Goal: Information Seeking & Learning: Learn about a topic

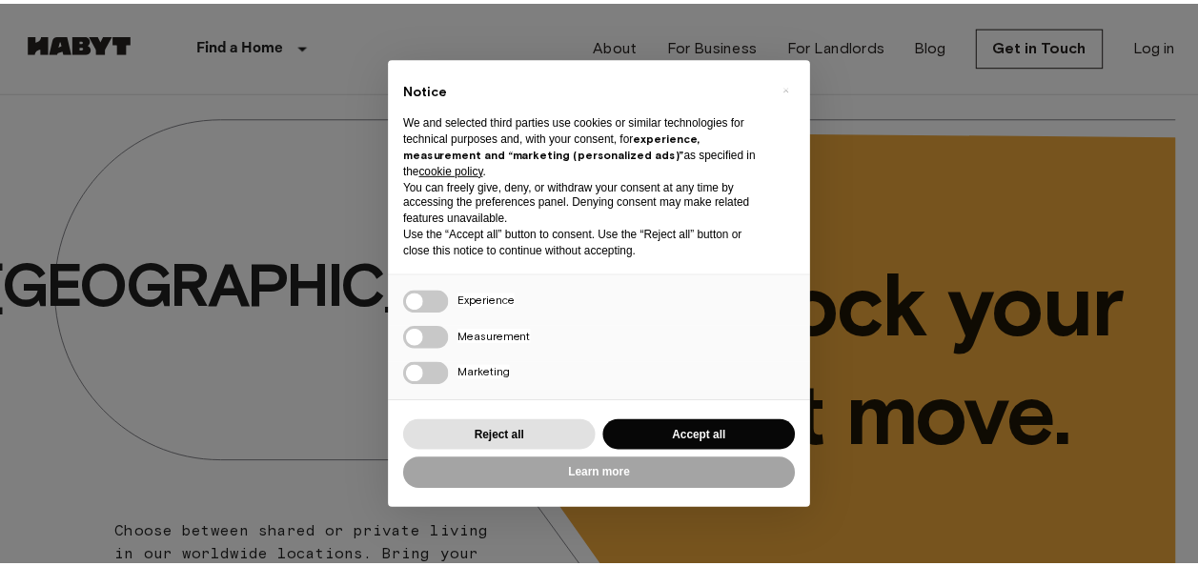
scroll to position [87, 0]
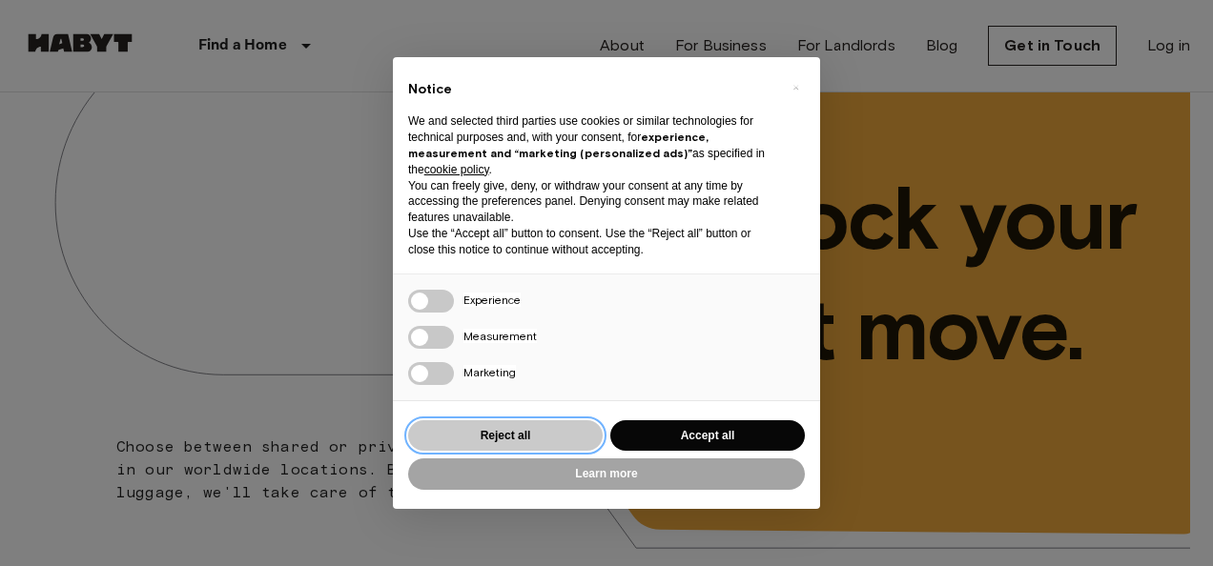
click at [529, 435] on button "Reject all" at bounding box center [505, 435] width 195 height 31
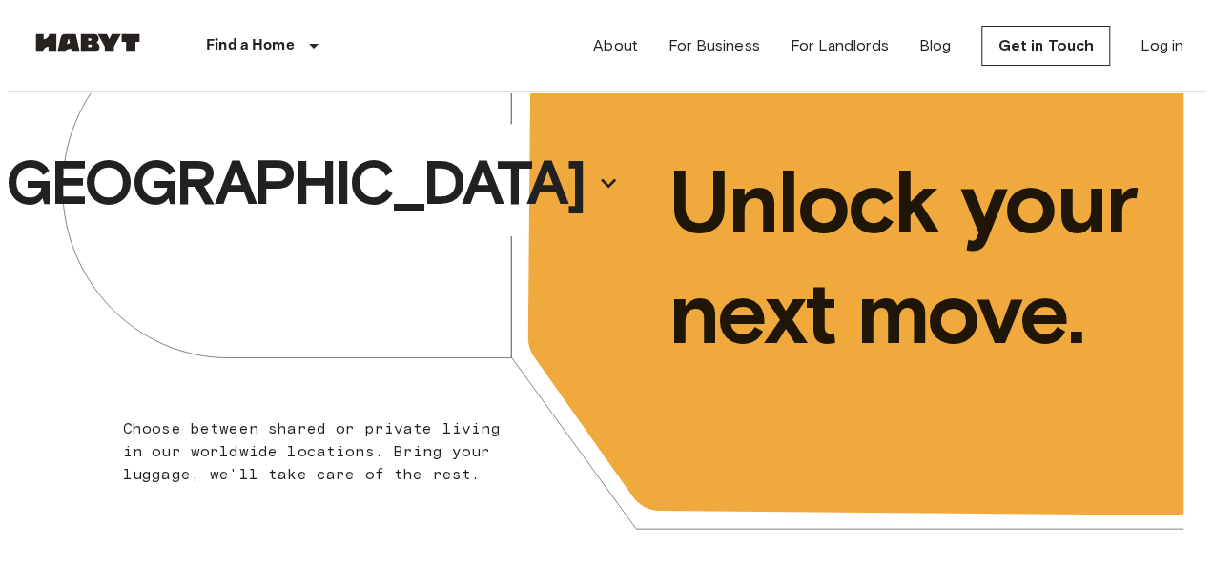
scroll to position [98, 0]
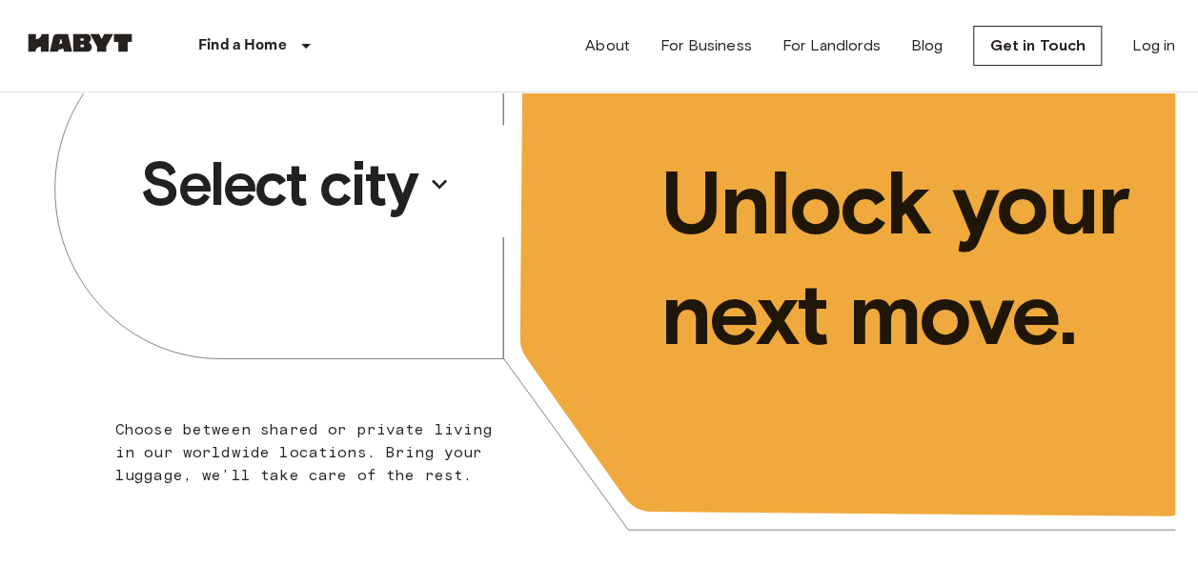
click at [394, 183] on p "Select city" at bounding box center [278, 184] width 276 height 76
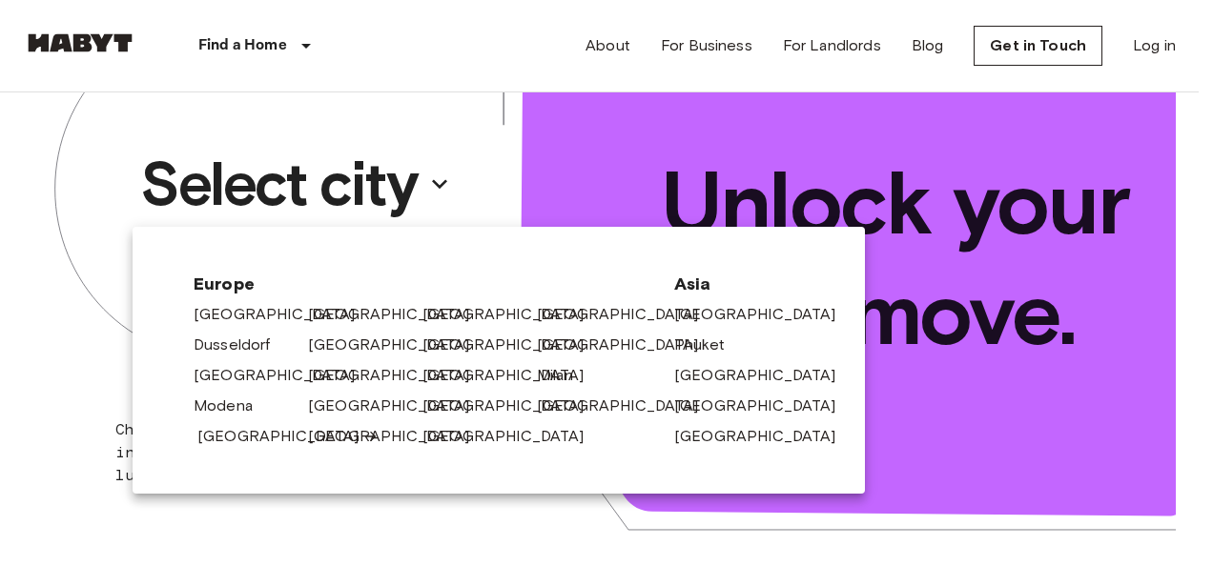
click at [234, 442] on link "[GEOGRAPHIC_DATA]" at bounding box center [287, 436] width 181 height 23
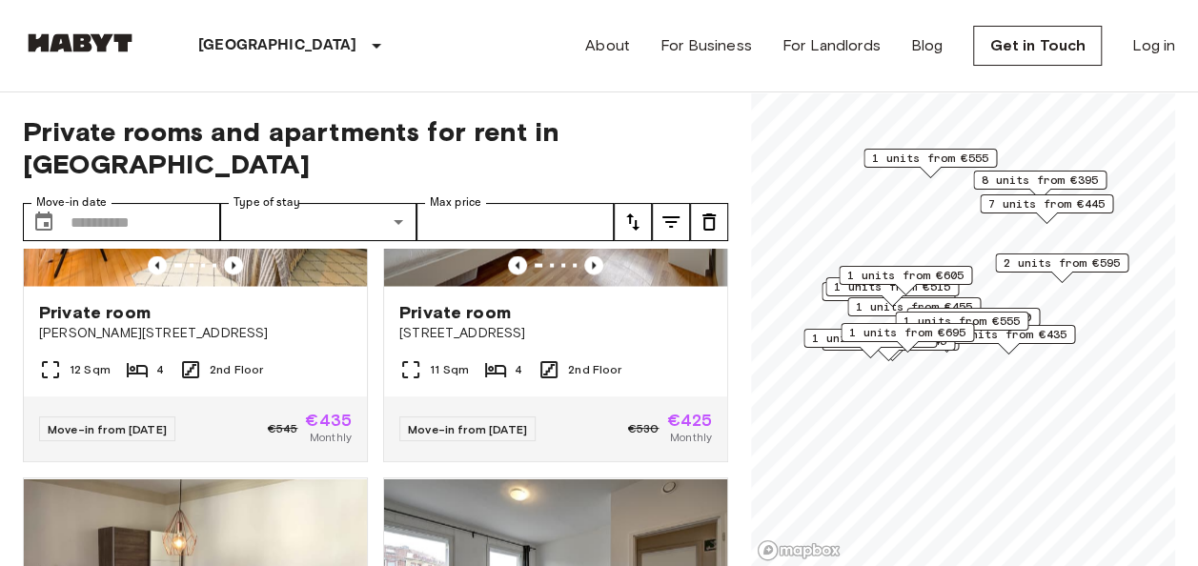
scroll to position [1894, 0]
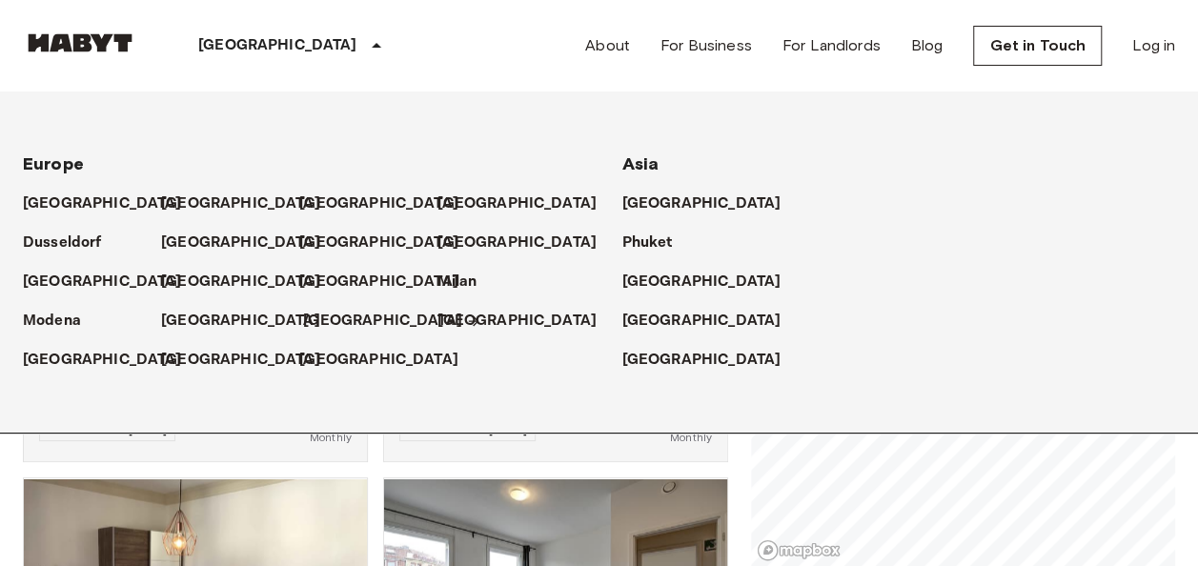
click at [313, 326] on p "[GEOGRAPHIC_DATA]" at bounding box center [382, 321] width 159 height 23
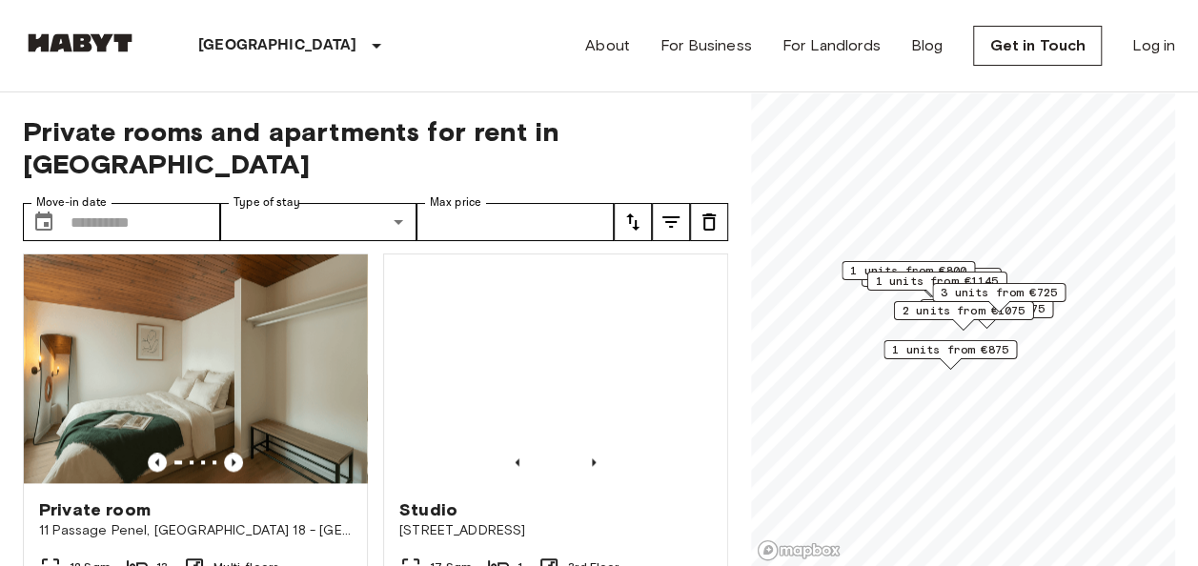
scroll to position [1277, 0]
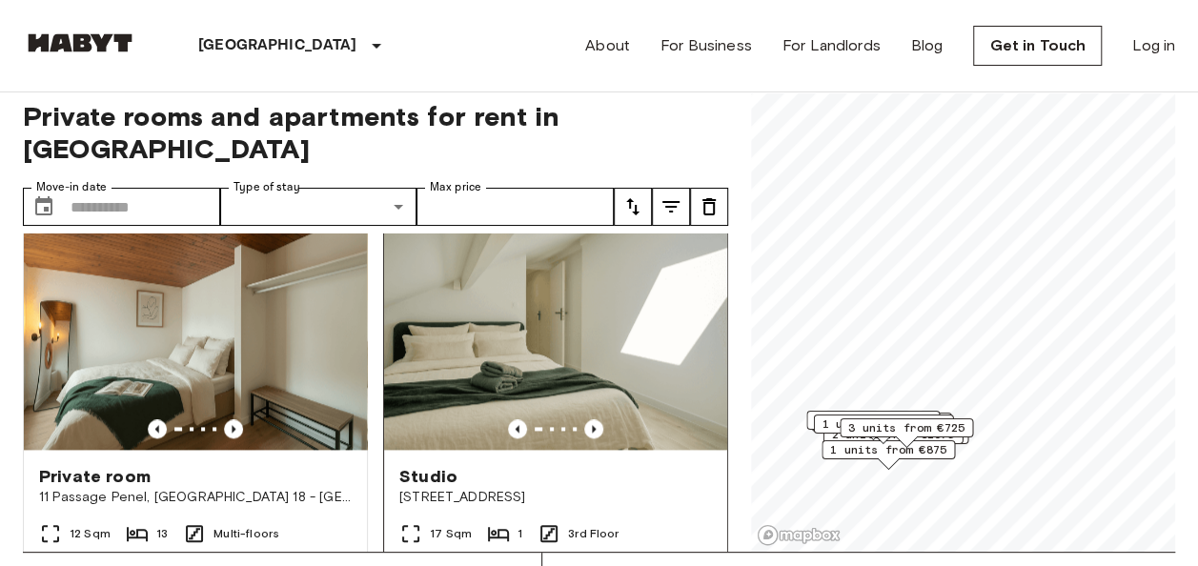
scroll to position [1292, 0]
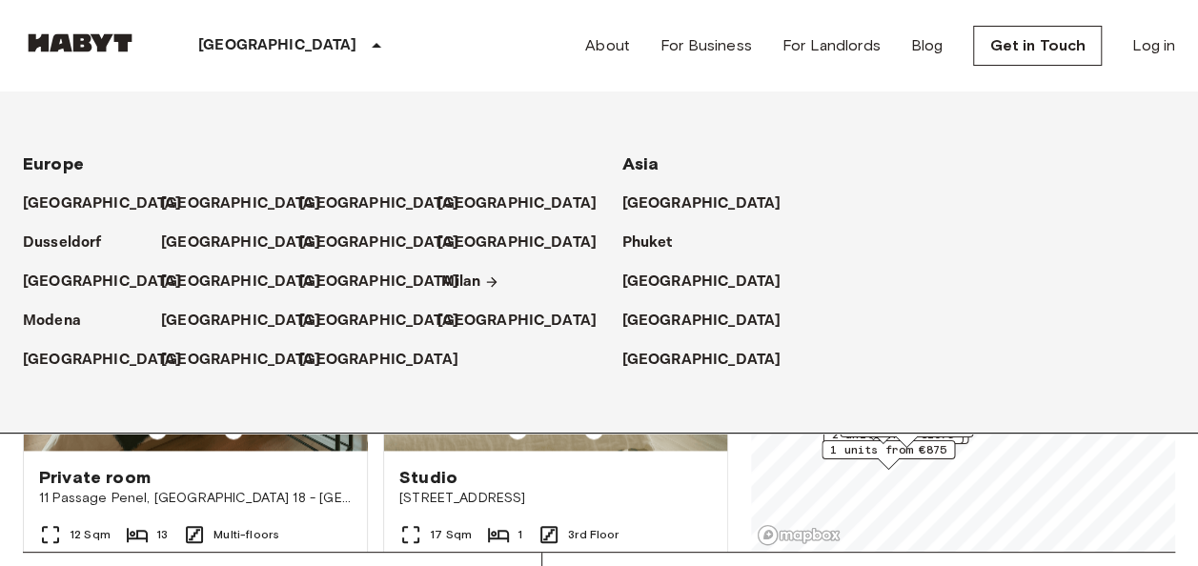
click at [461, 280] on p "Milan" at bounding box center [460, 282] width 39 height 23
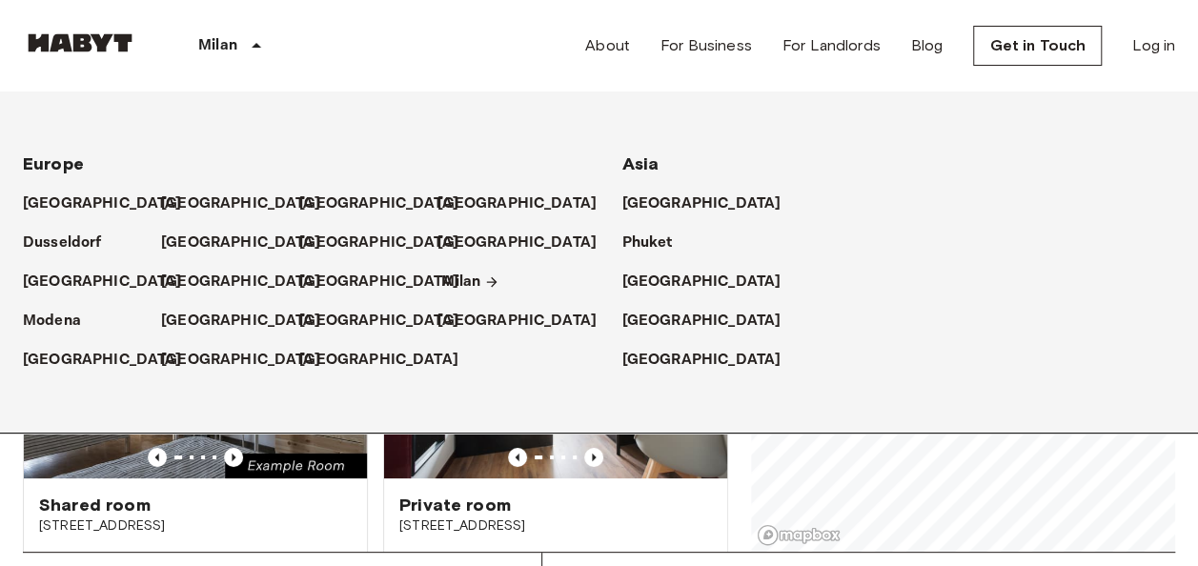
click at [468, 279] on p "Milan" at bounding box center [460, 282] width 39 height 23
click at [494, 277] on icon at bounding box center [492, 282] width 10 height 10
click at [444, 284] on p "Milan" at bounding box center [460, 282] width 39 height 23
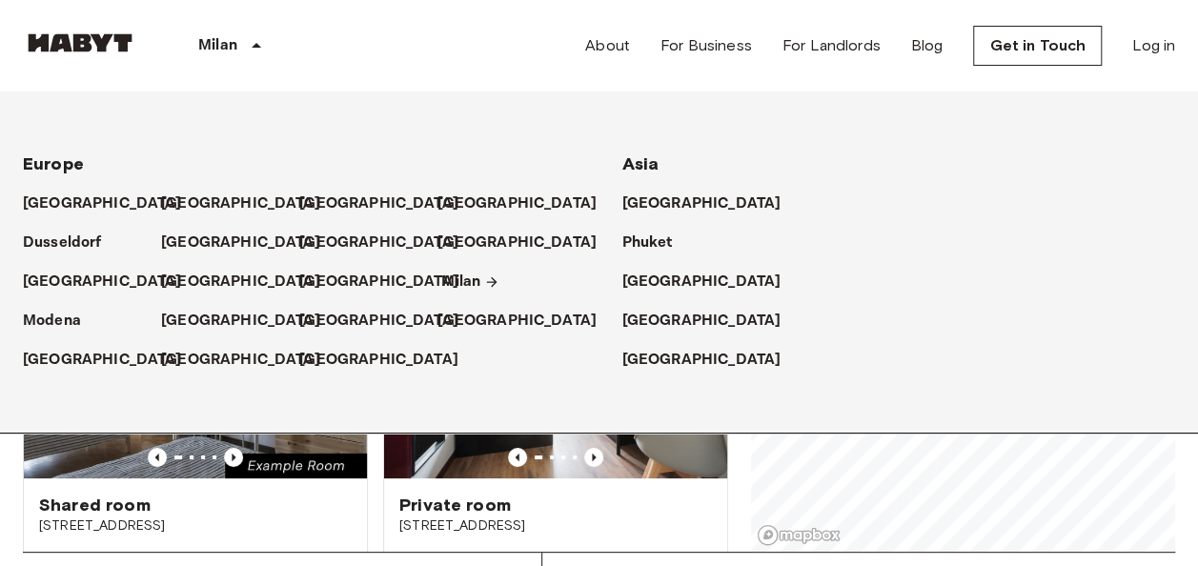
click at [444, 284] on p "Milan" at bounding box center [460, 282] width 39 height 23
click at [479, 274] on p "Milan" at bounding box center [460, 282] width 39 height 23
click at [467, 282] on p "Milan" at bounding box center [460, 282] width 39 height 23
click at [256, 43] on icon at bounding box center [256, 45] width 23 height 23
click at [254, 47] on icon at bounding box center [257, 45] width 10 height 5
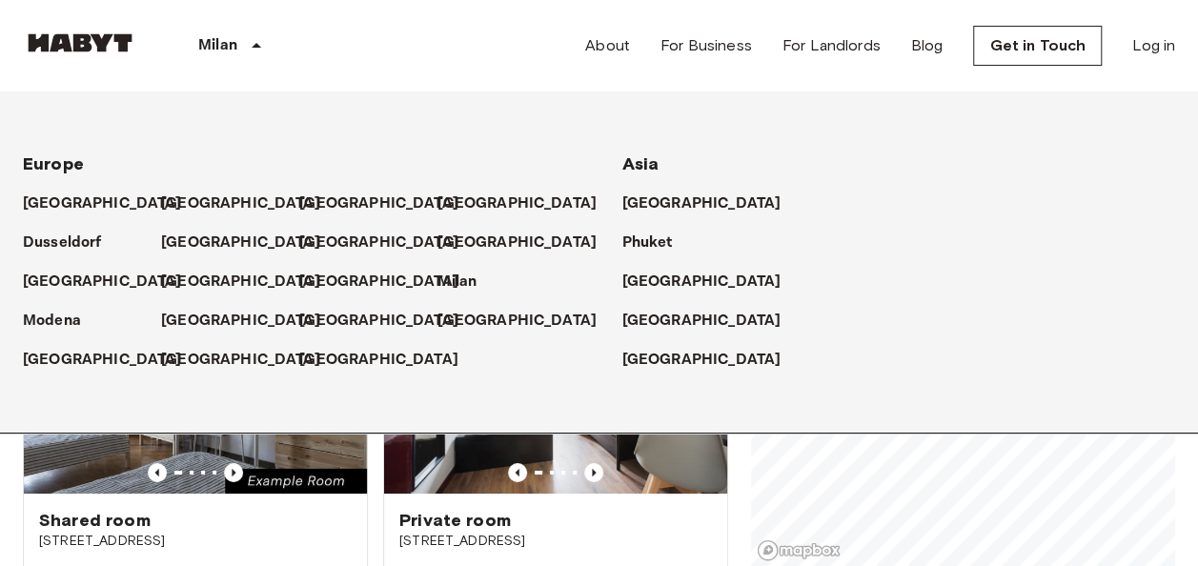
click at [245, 46] on icon at bounding box center [256, 45] width 23 height 23
click at [64, 363] on p "[GEOGRAPHIC_DATA]" at bounding box center [106, 360] width 159 height 23
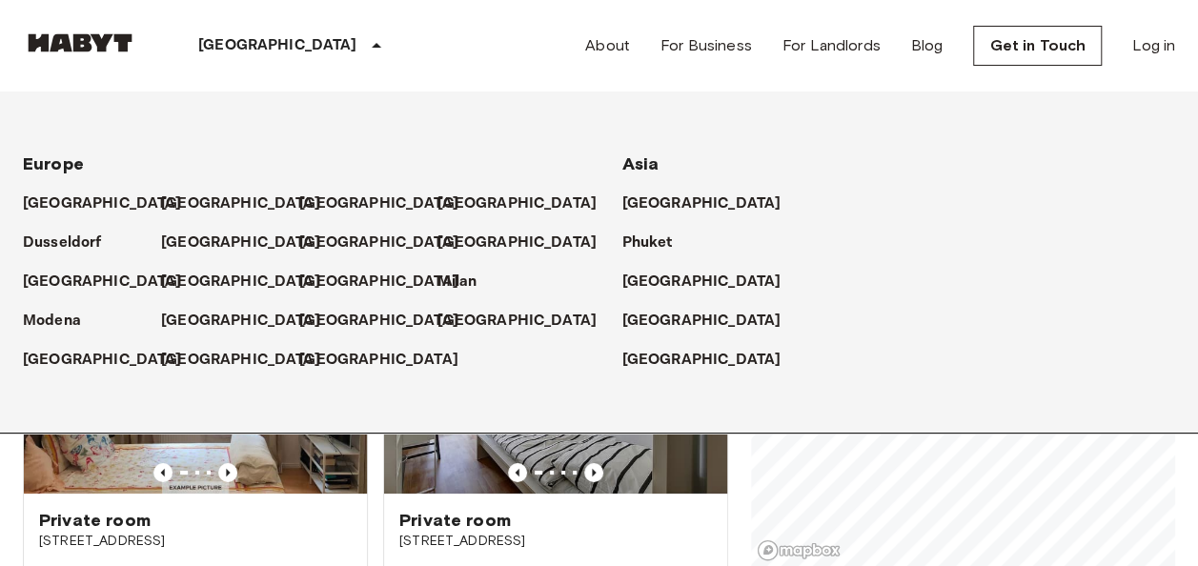
click at [365, 50] on icon at bounding box center [376, 45] width 23 height 23
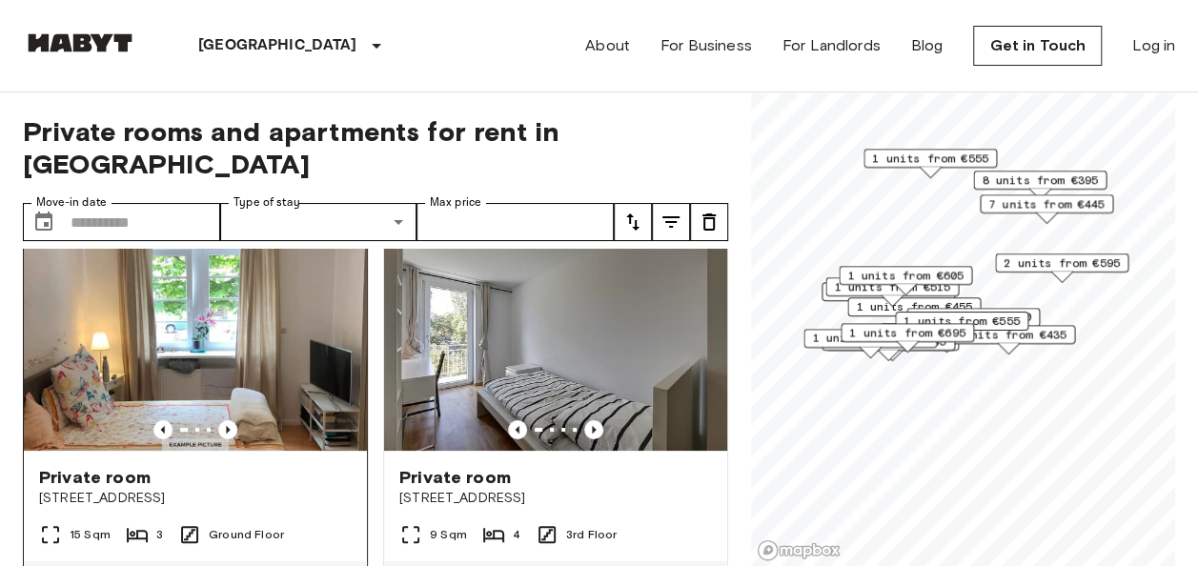
scroll to position [41, 0]
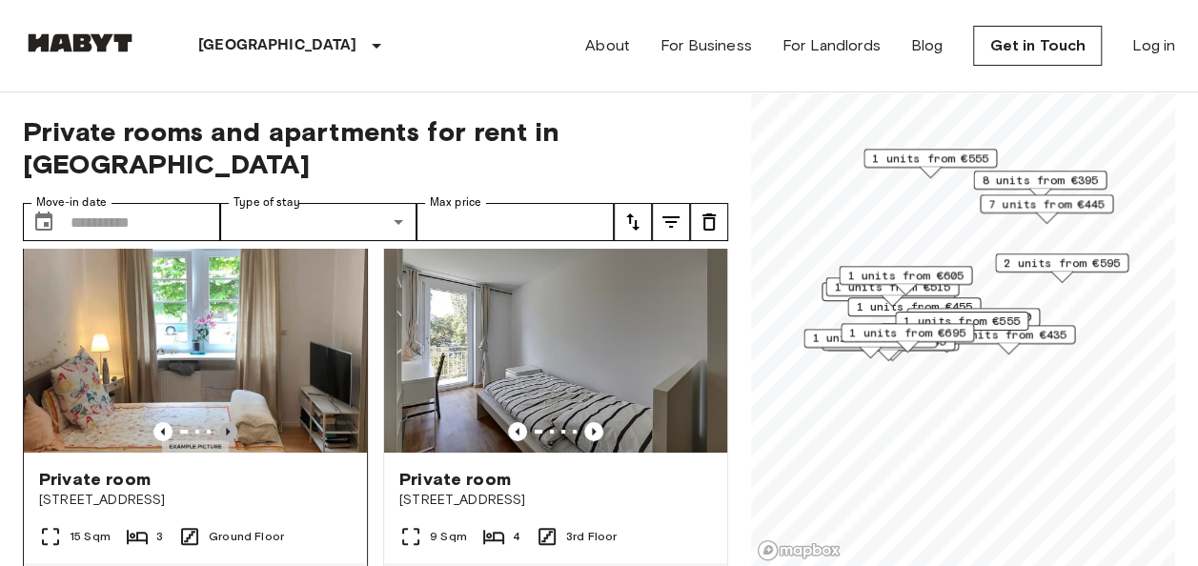
click at [223, 422] on icon "Previous image" at bounding box center [227, 431] width 19 height 19
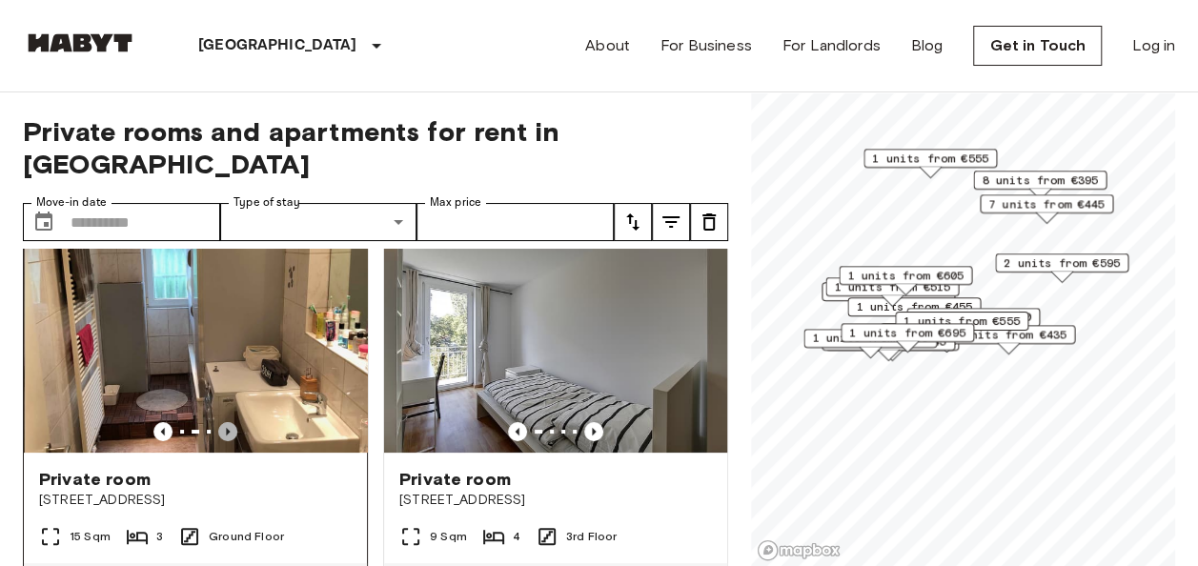
click at [223, 422] on icon "Previous image" at bounding box center [227, 431] width 19 height 19
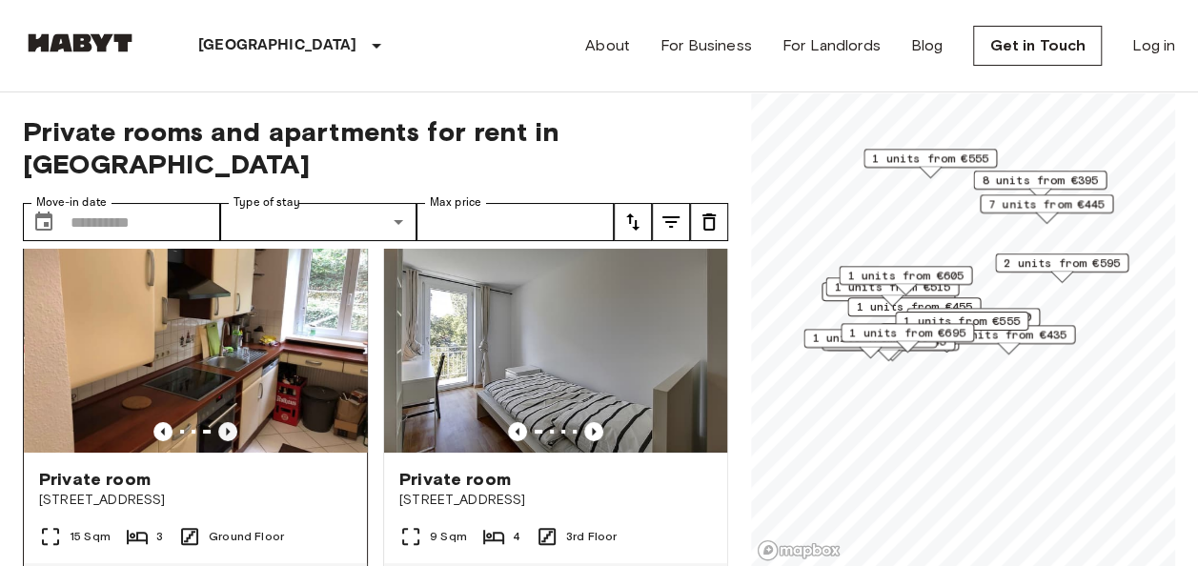
click at [223, 422] on icon "Previous image" at bounding box center [227, 431] width 19 height 19
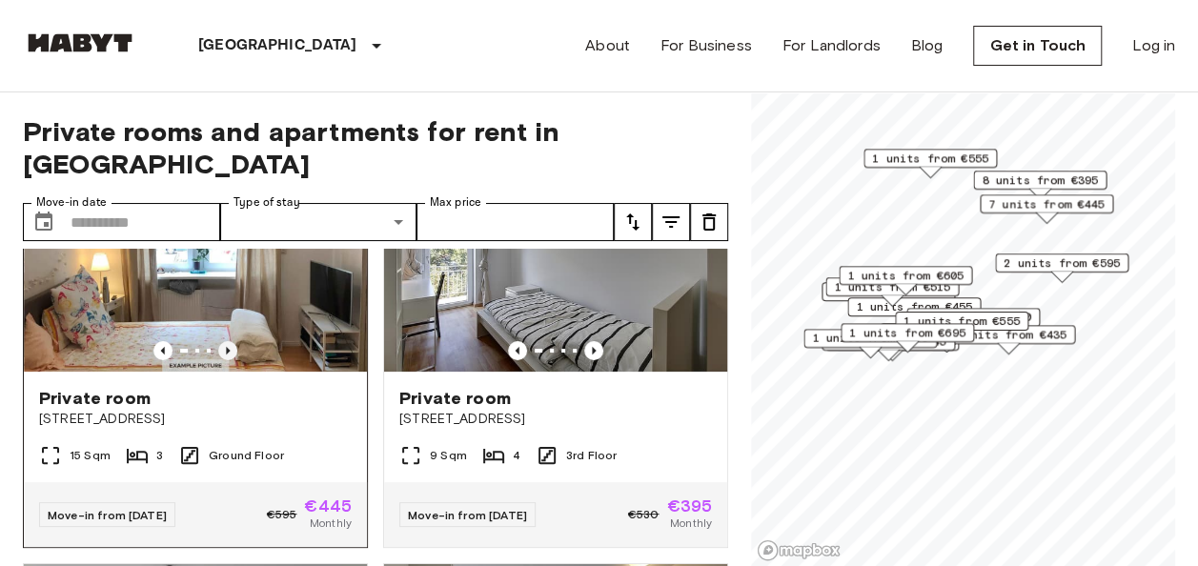
scroll to position [123, 0]
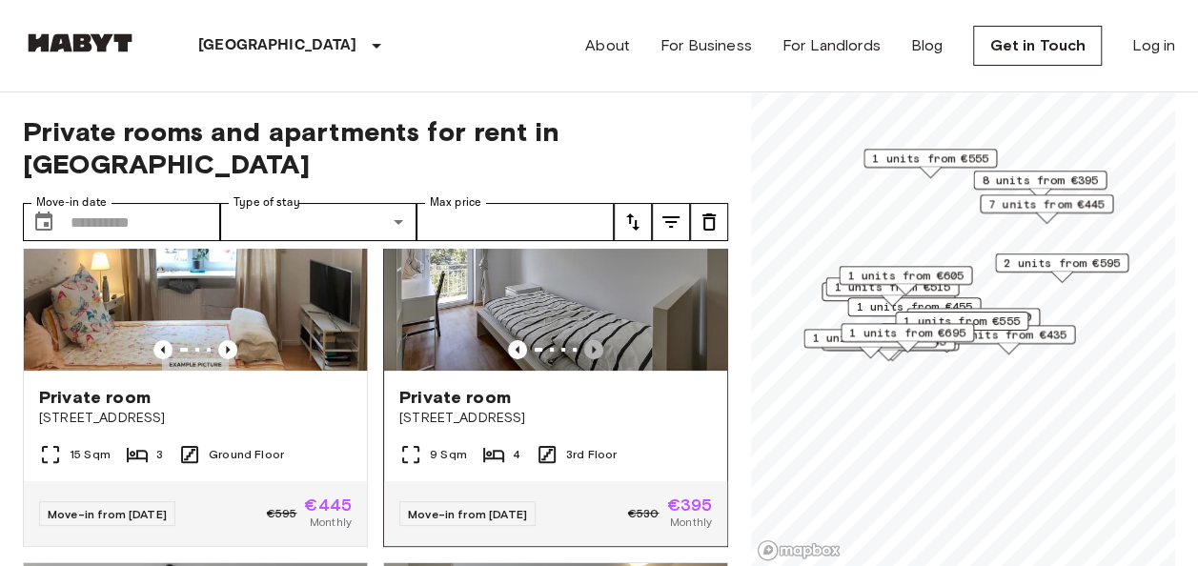
click at [584, 340] on icon "Previous image" at bounding box center [593, 349] width 19 height 19
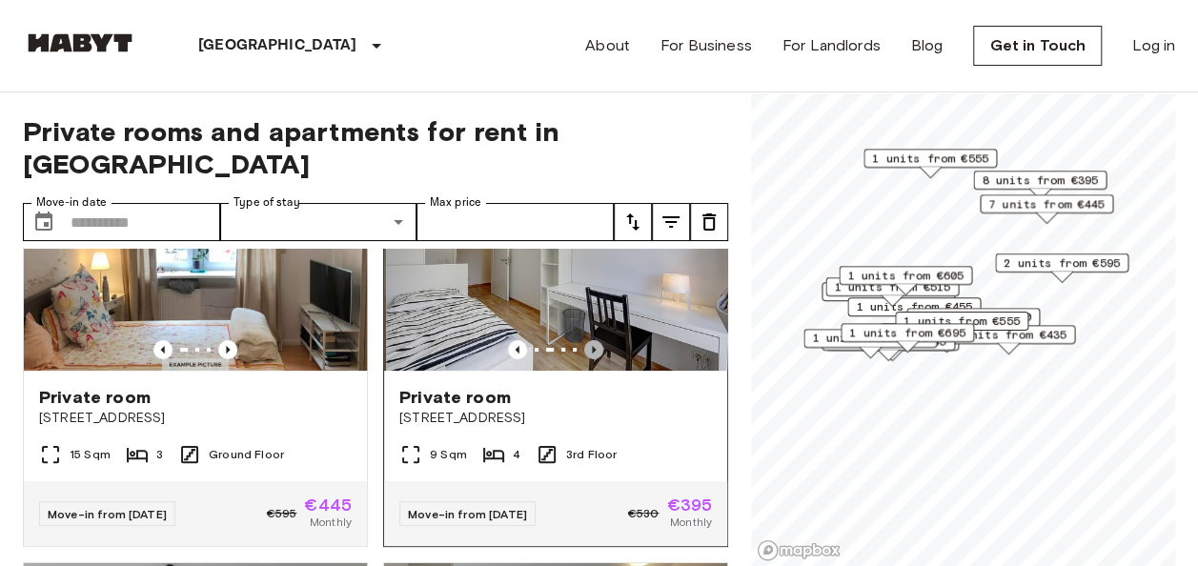
click at [584, 340] on icon "Previous image" at bounding box center [593, 349] width 19 height 19
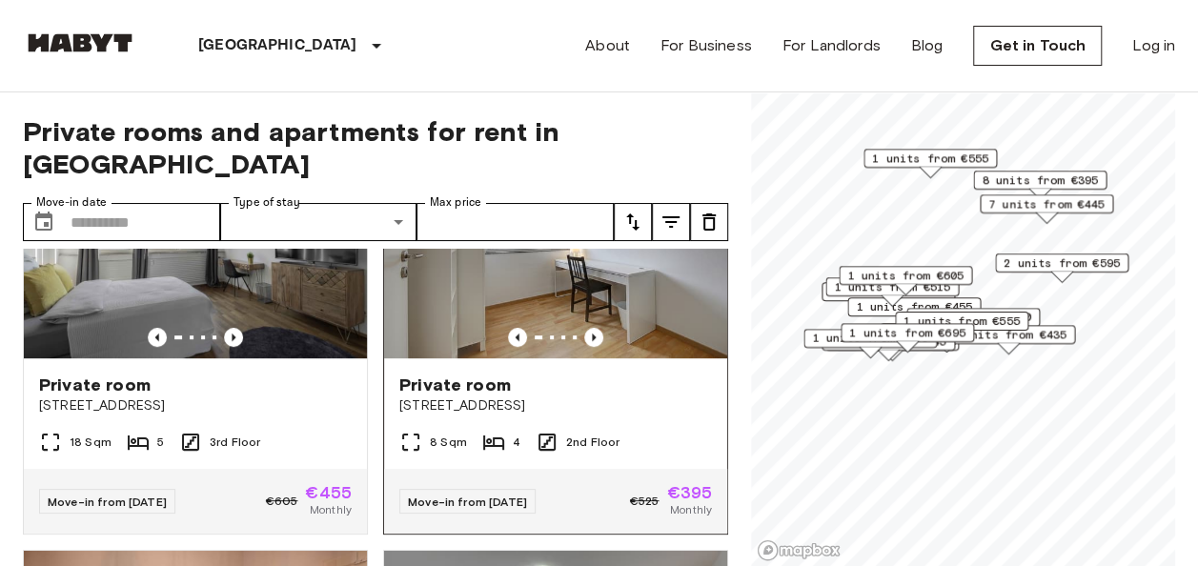
scroll to position [522, 0]
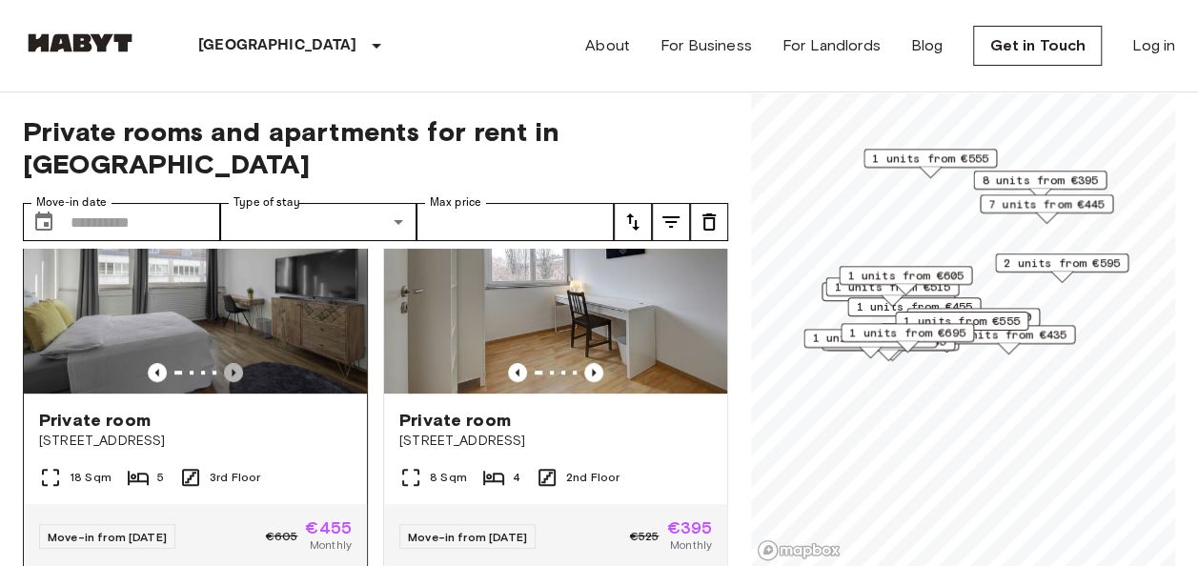
click at [232, 369] on icon "Previous image" at bounding box center [234, 373] width 4 height 8
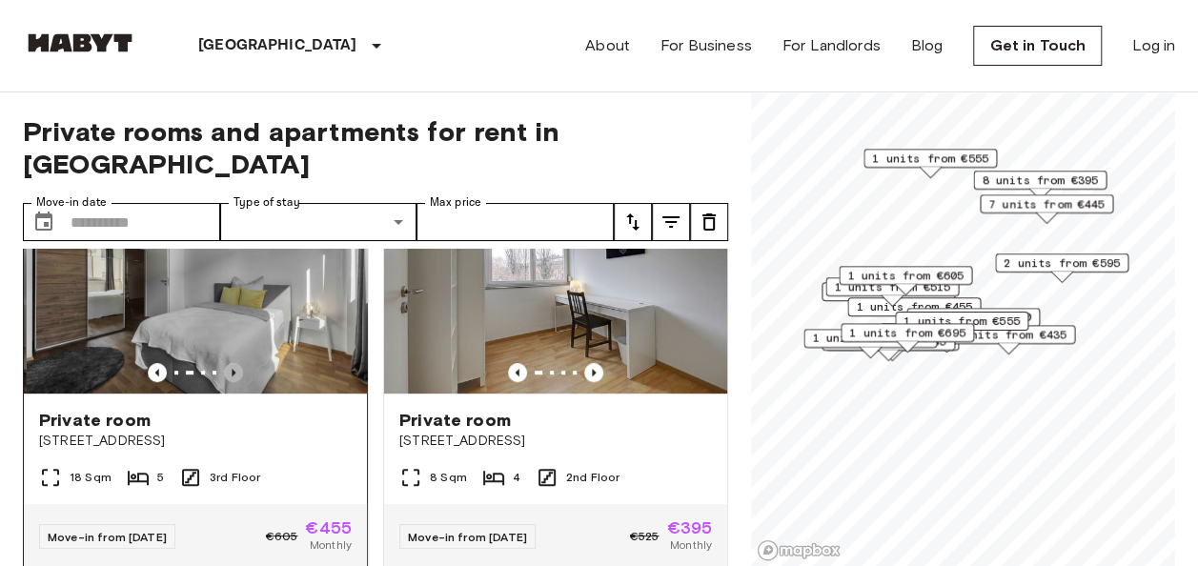
click at [232, 369] on icon "Previous image" at bounding box center [234, 373] width 4 height 8
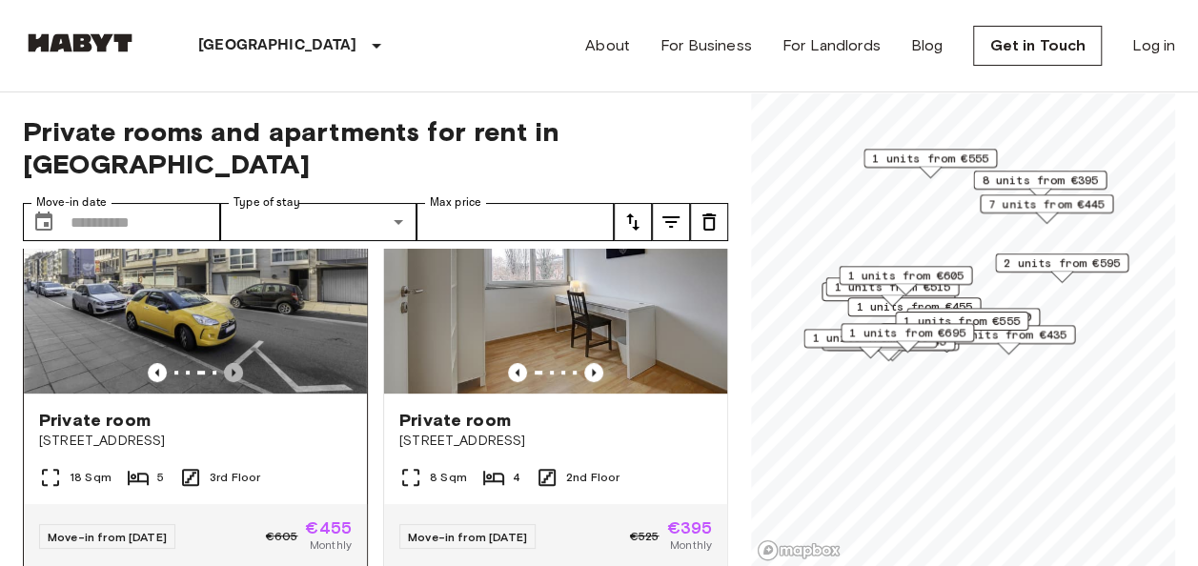
click at [232, 369] on icon "Previous image" at bounding box center [234, 373] width 4 height 8
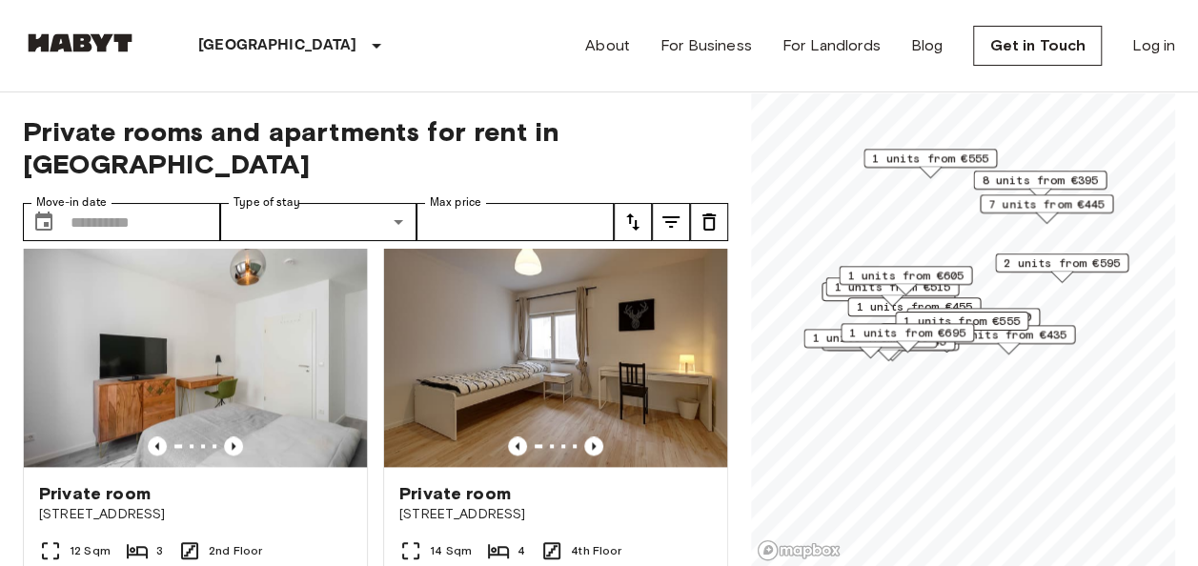
scroll to position [1292, 0]
click at [587, 436] on icon "Previous image" at bounding box center [593, 445] width 19 height 19
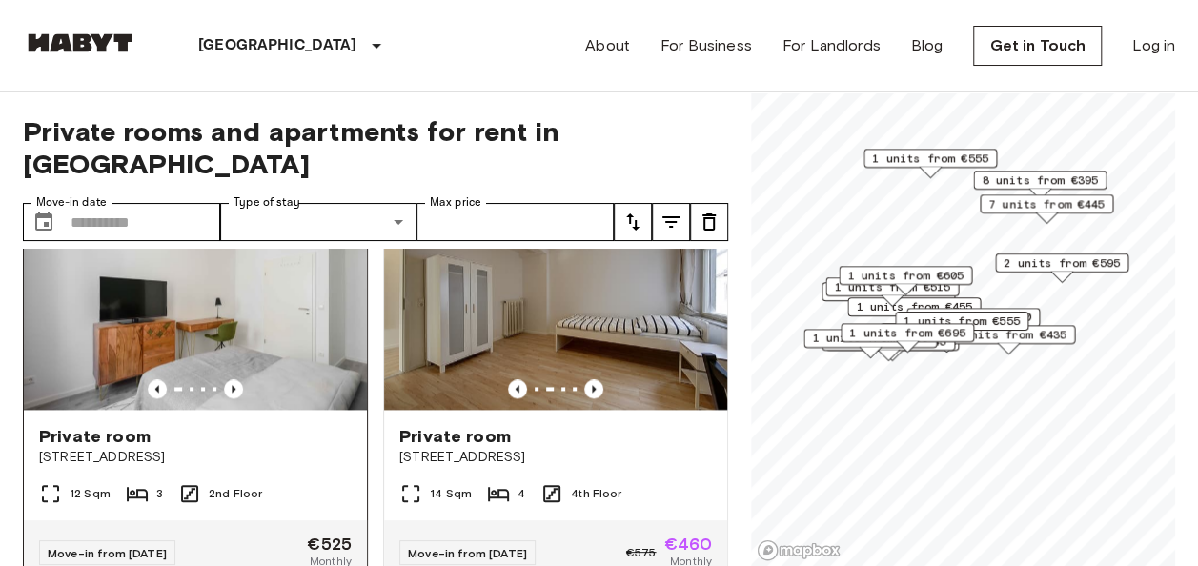
scroll to position [1340, 0]
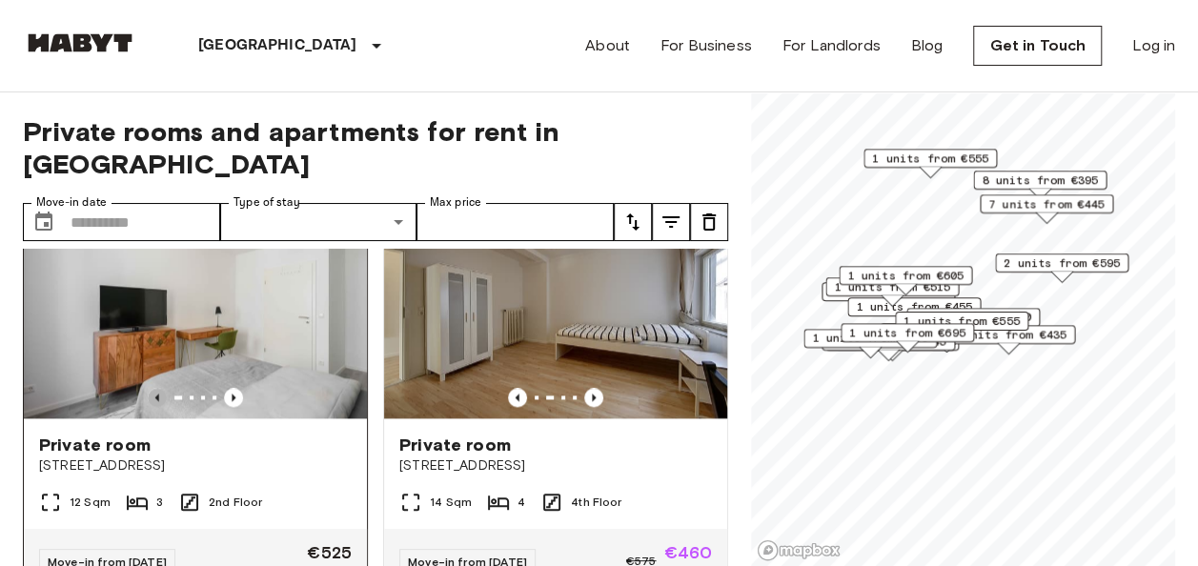
click at [160, 393] on icon "Previous image" at bounding box center [157, 397] width 19 height 19
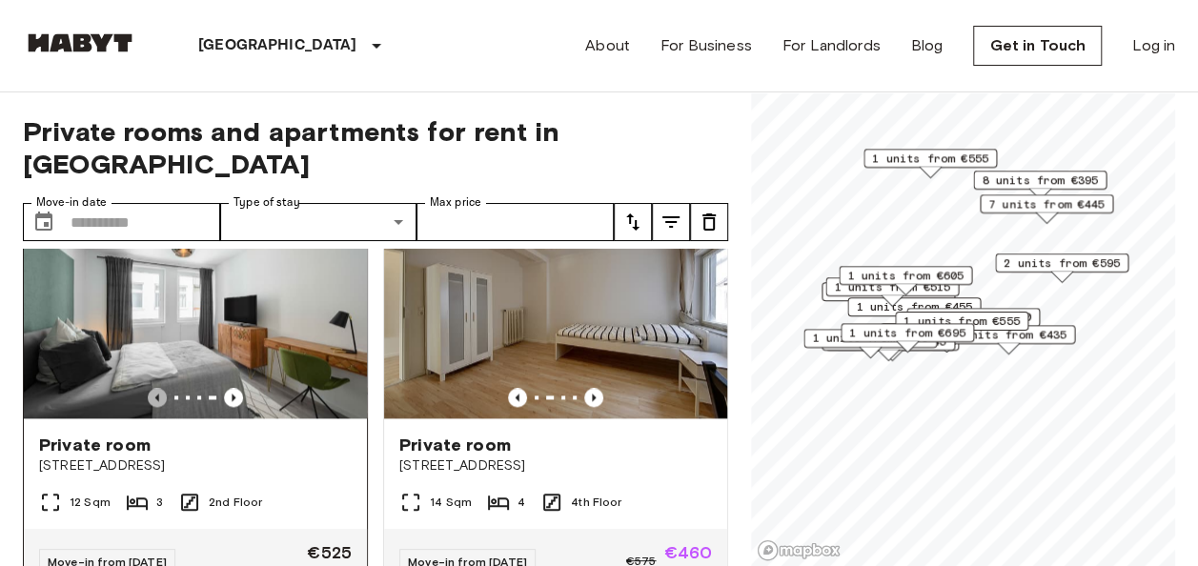
click at [160, 393] on icon "Previous image" at bounding box center [157, 397] width 19 height 19
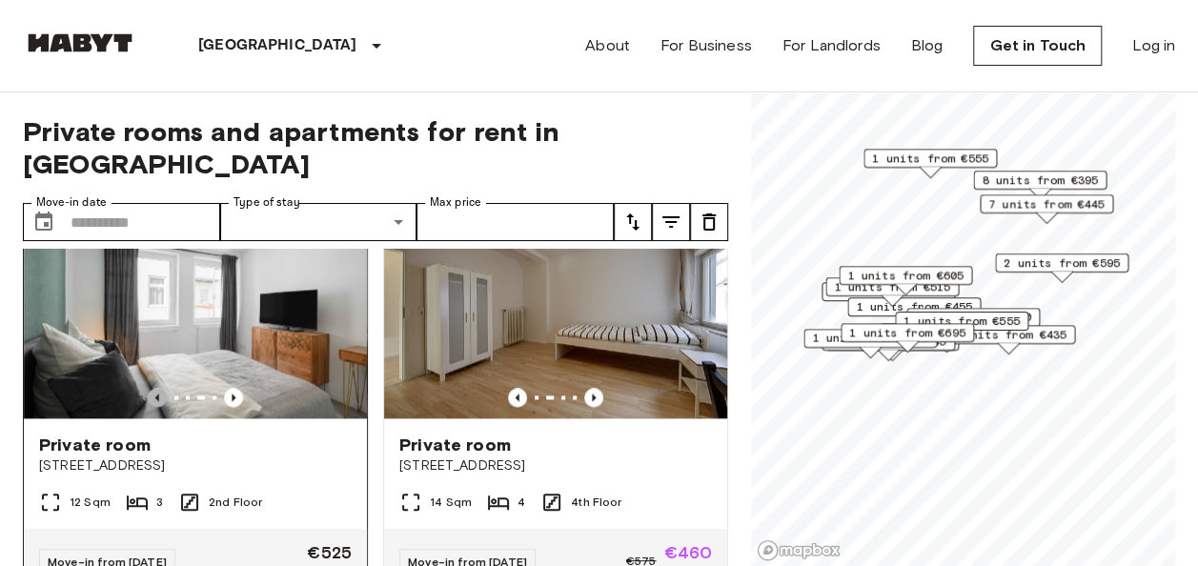
click at [160, 393] on icon "Previous image" at bounding box center [157, 397] width 19 height 19
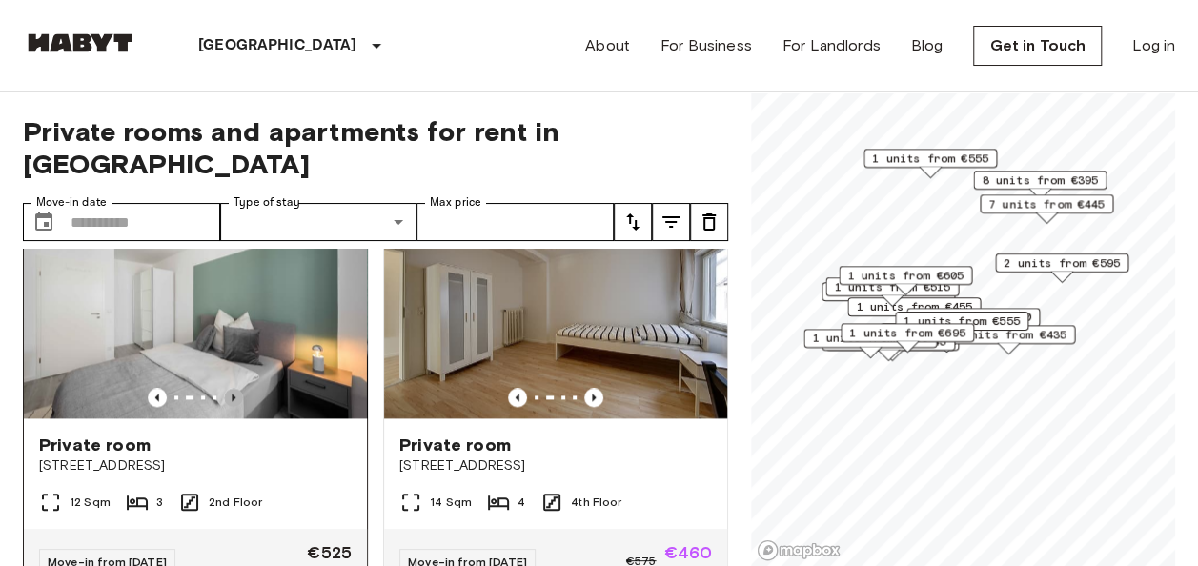
click at [225, 388] on icon "Previous image" at bounding box center [233, 397] width 19 height 19
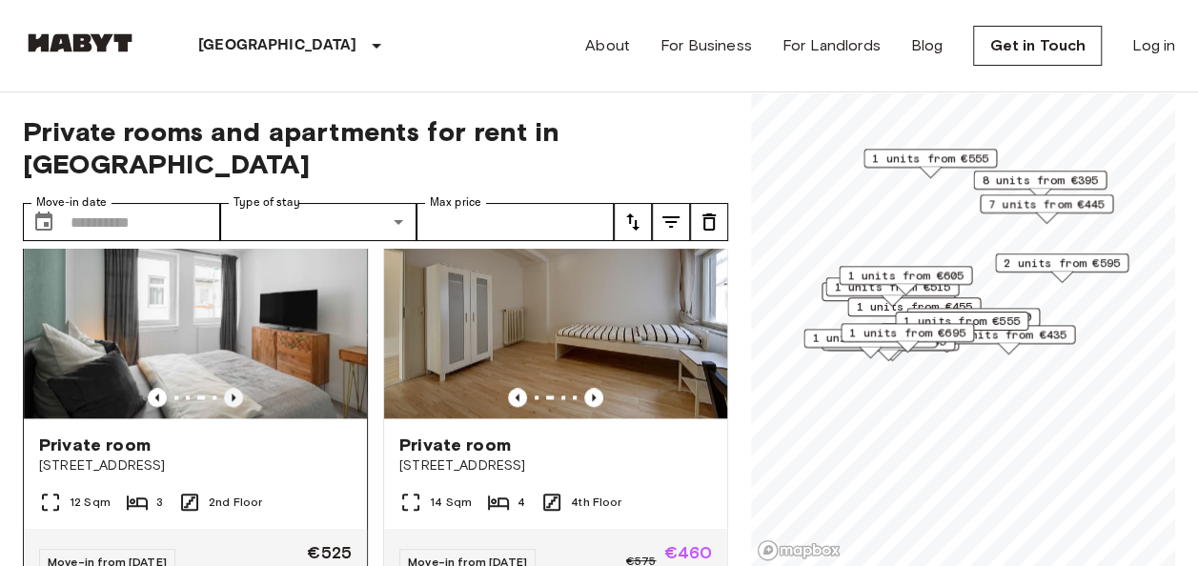
click at [235, 388] on icon "Previous image" at bounding box center [233, 397] width 19 height 19
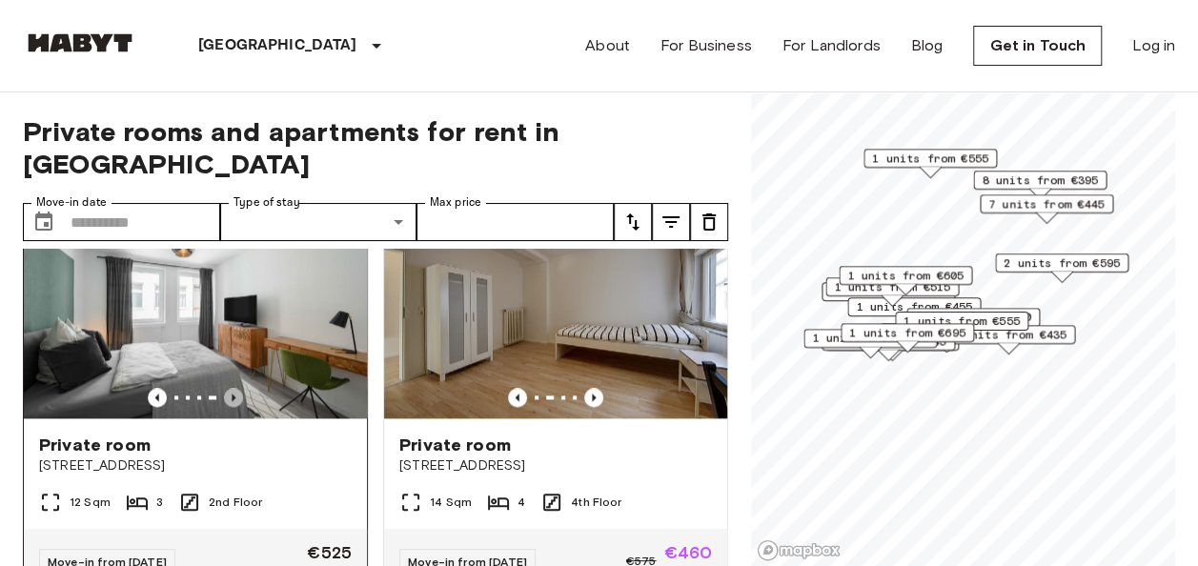
click at [235, 388] on icon "Previous image" at bounding box center [233, 397] width 19 height 19
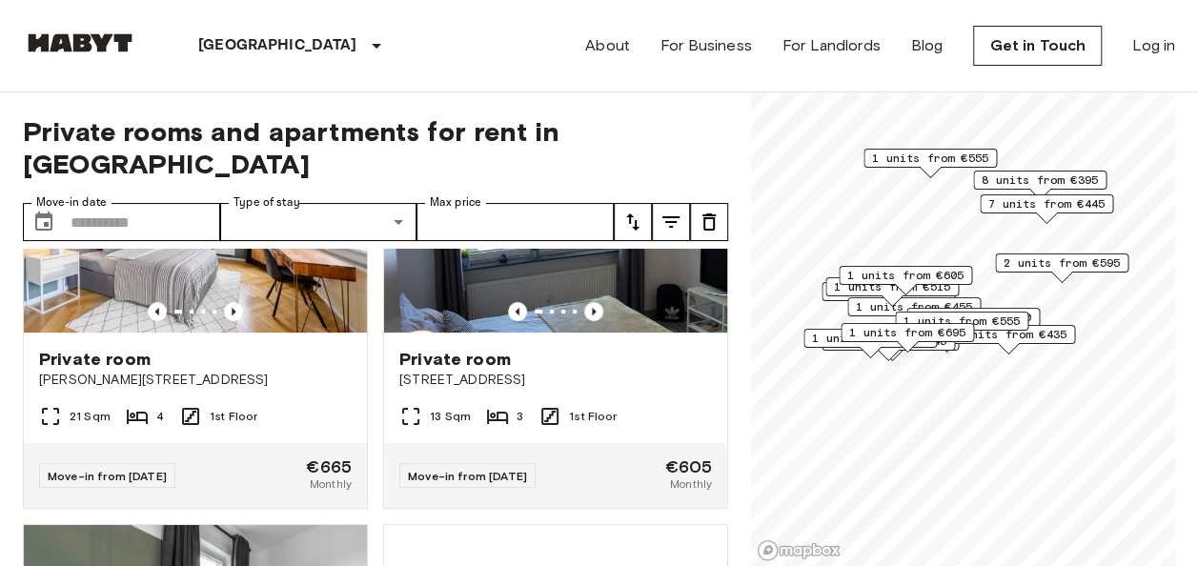
scroll to position [3947, 0]
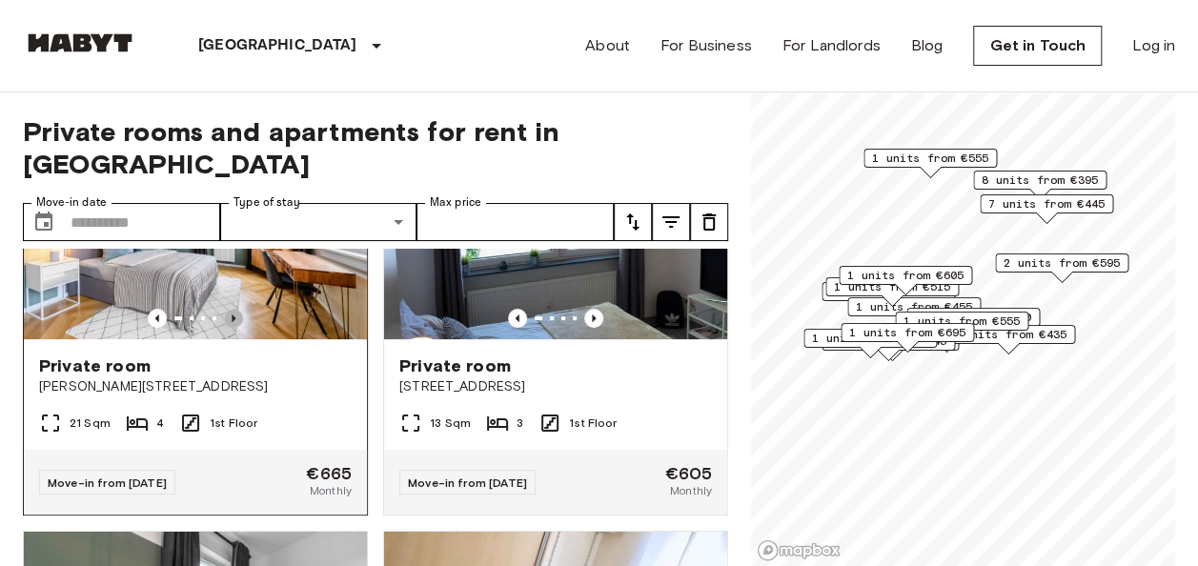
click at [231, 328] on icon "Previous image" at bounding box center [233, 318] width 19 height 19
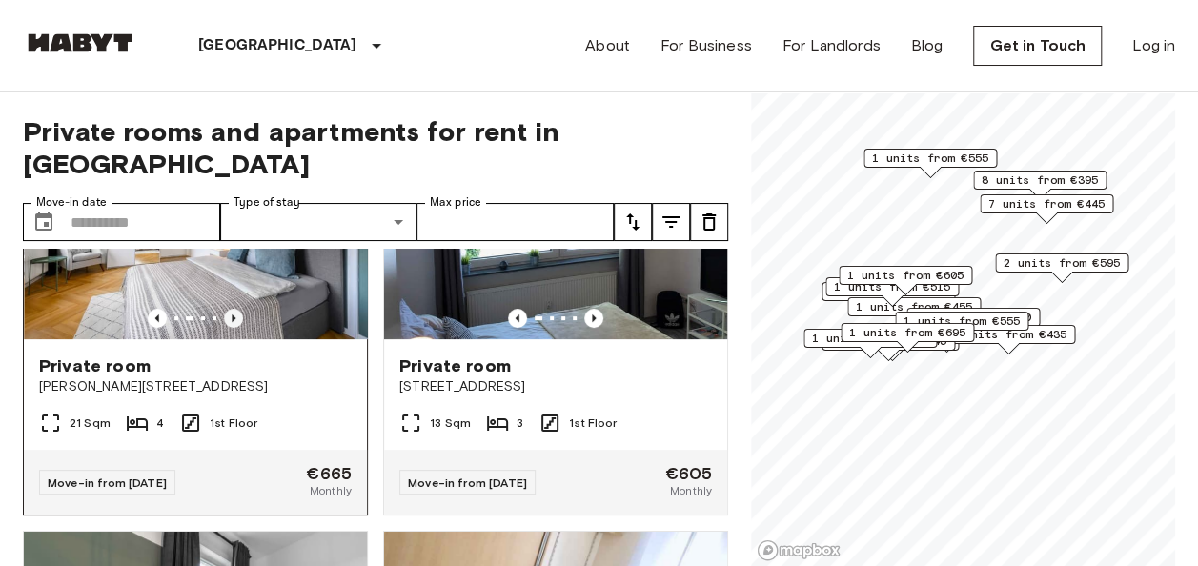
click at [231, 328] on icon "Previous image" at bounding box center [233, 318] width 19 height 19
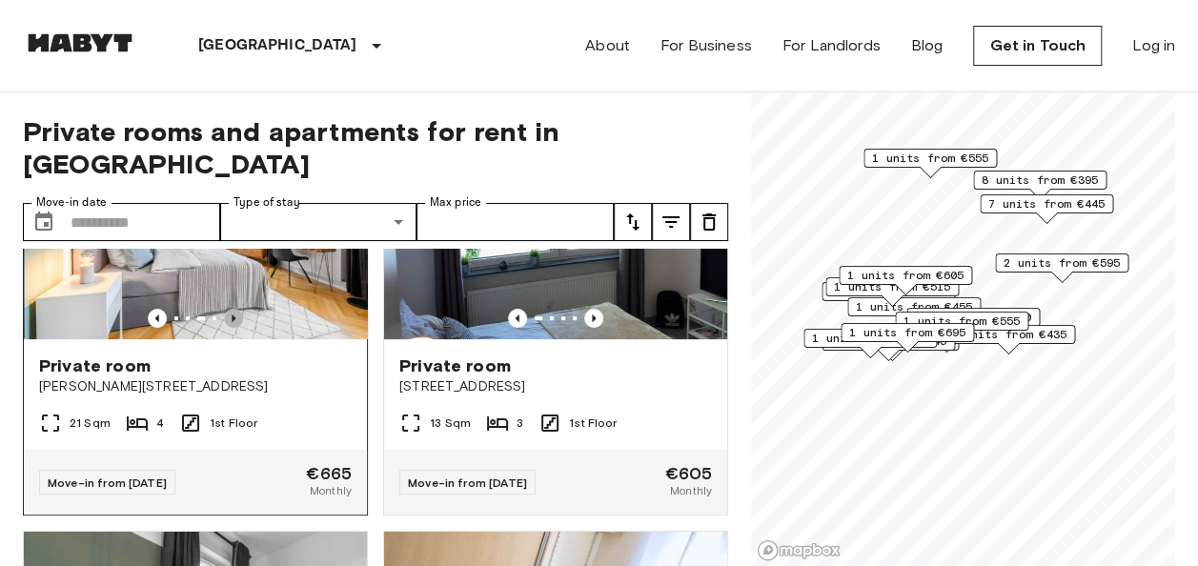
click at [231, 328] on icon "Previous image" at bounding box center [233, 318] width 19 height 19
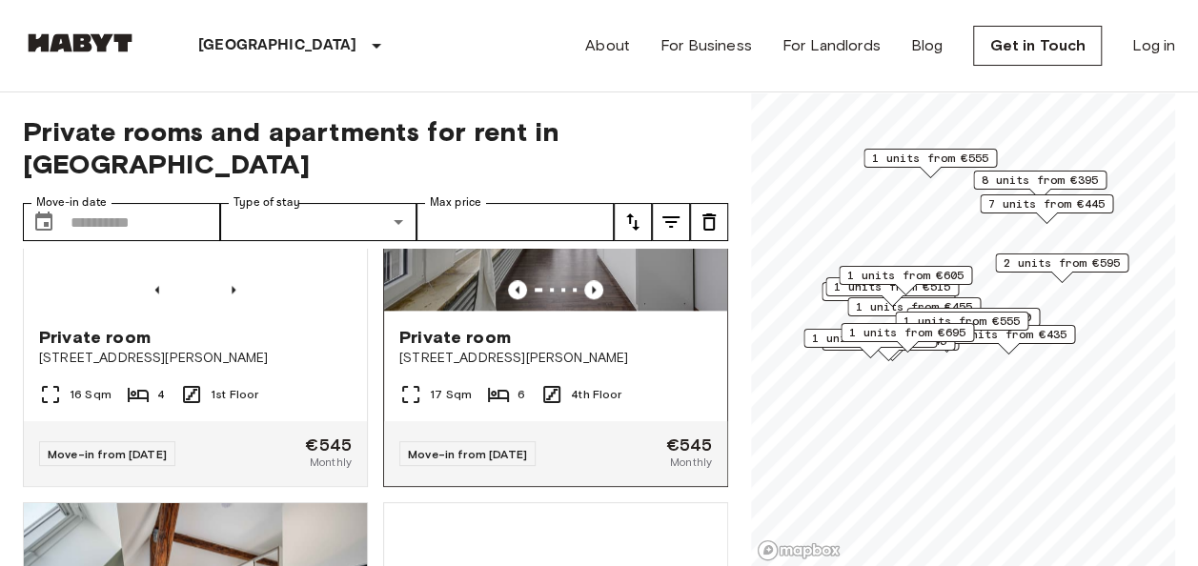
scroll to position [4821, 0]
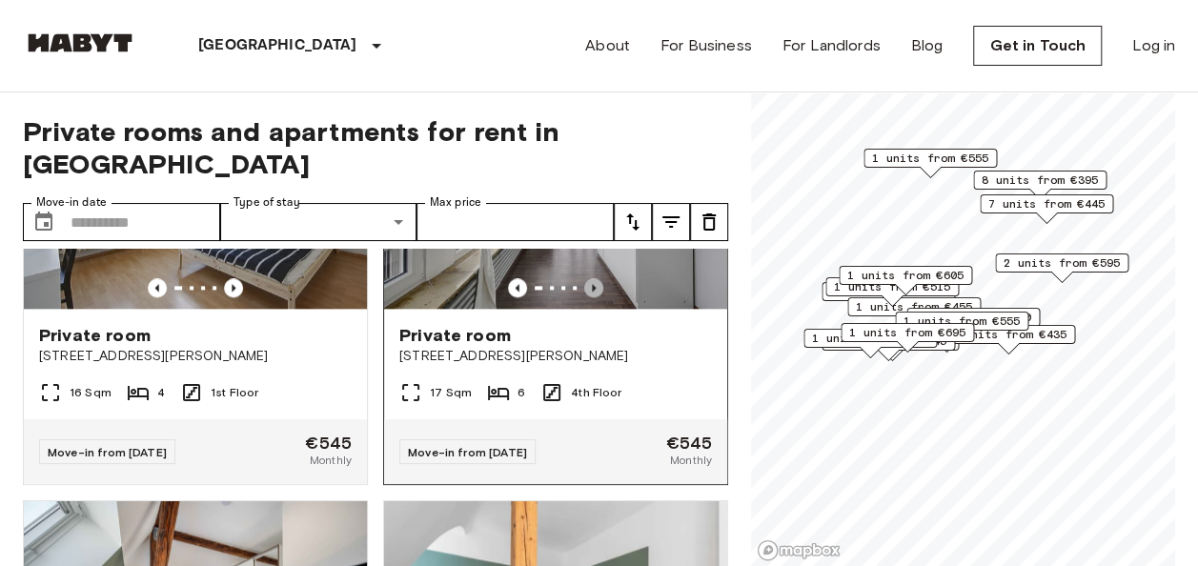
click at [584, 297] on icon "Previous image" at bounding box center [593, 287] width 19 height 19
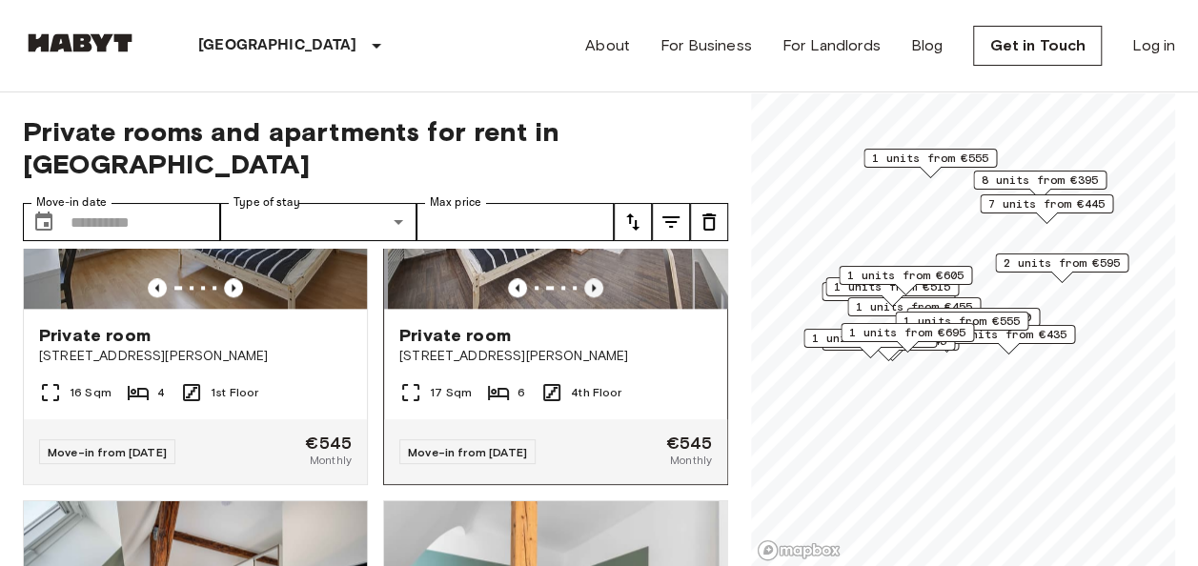
click at [584, 297] on icon "Previous image" at bounding box center [593, 287] width 19 height 19
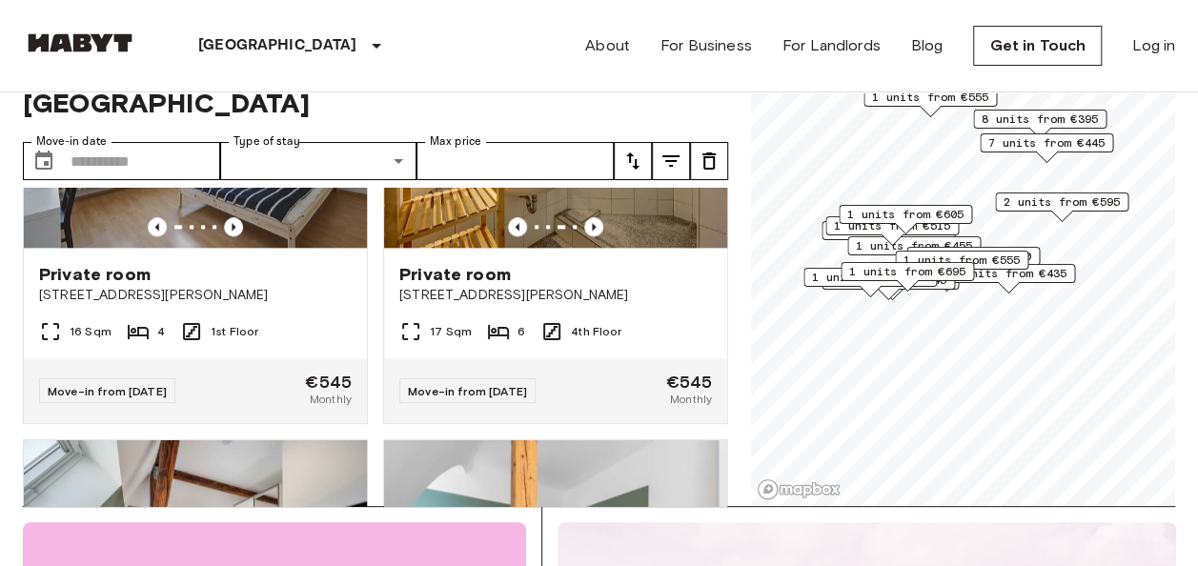
scroll to position [60, 0]
